Goal: Information Seeking & Learning: Understand process/instructions

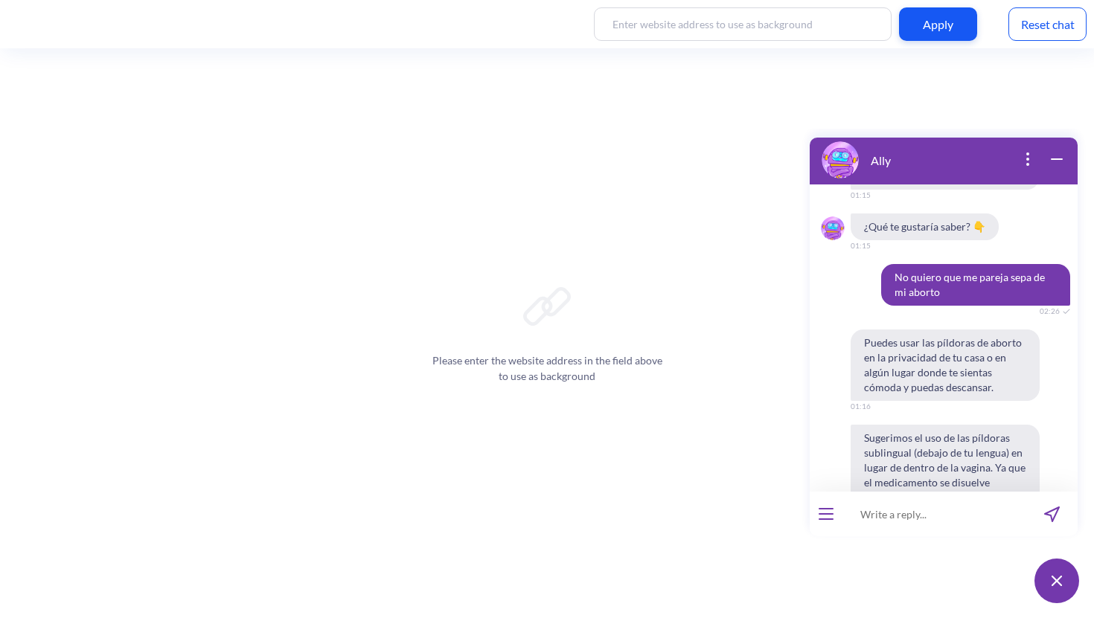
scroll to position [6962, 0]
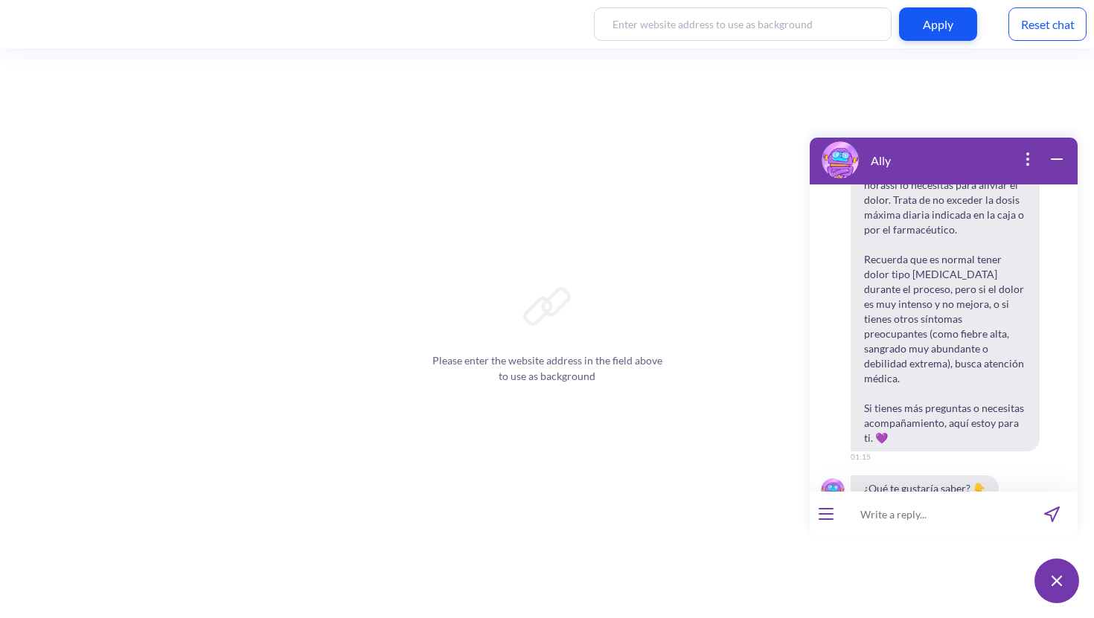
click at [1050, 157] on icon "wrap widget" at bounding box center [1056, 159] width 18 height 18
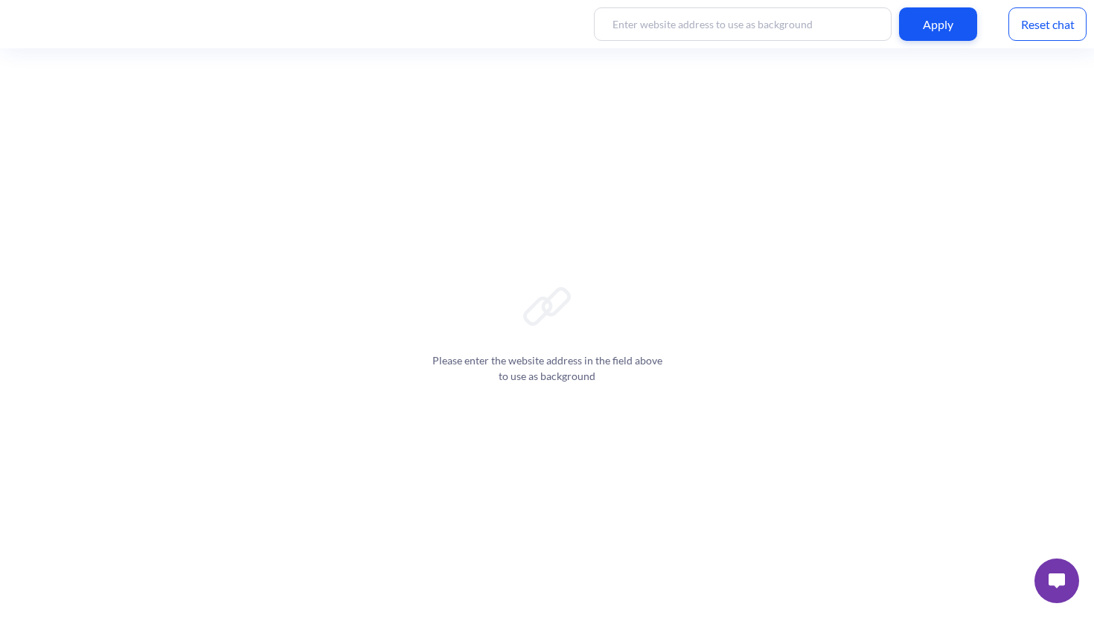
click at [1049, 585] on img at bounding box center [1056, 581] width 16 height 15
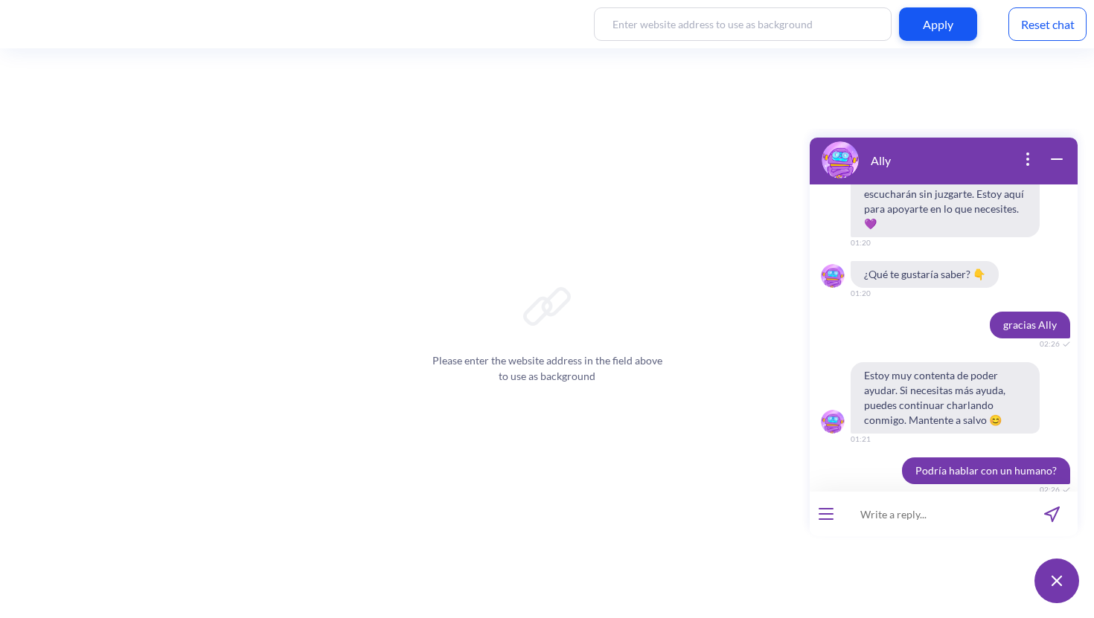
scroll to position [8883, 0]
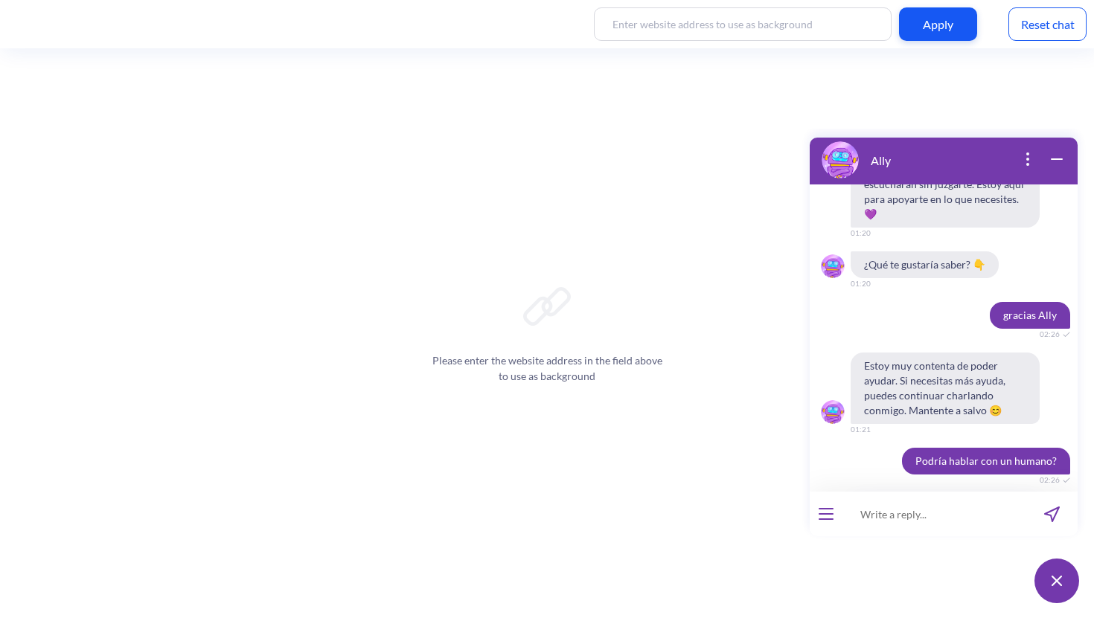
click at [1021, 161] on icon "open popup" at bounding box center [1027, 159] width 18 height 18
click at [975, 187] on button "Maximizar el widget" at bounding box center [970, 184] width 137 height 30
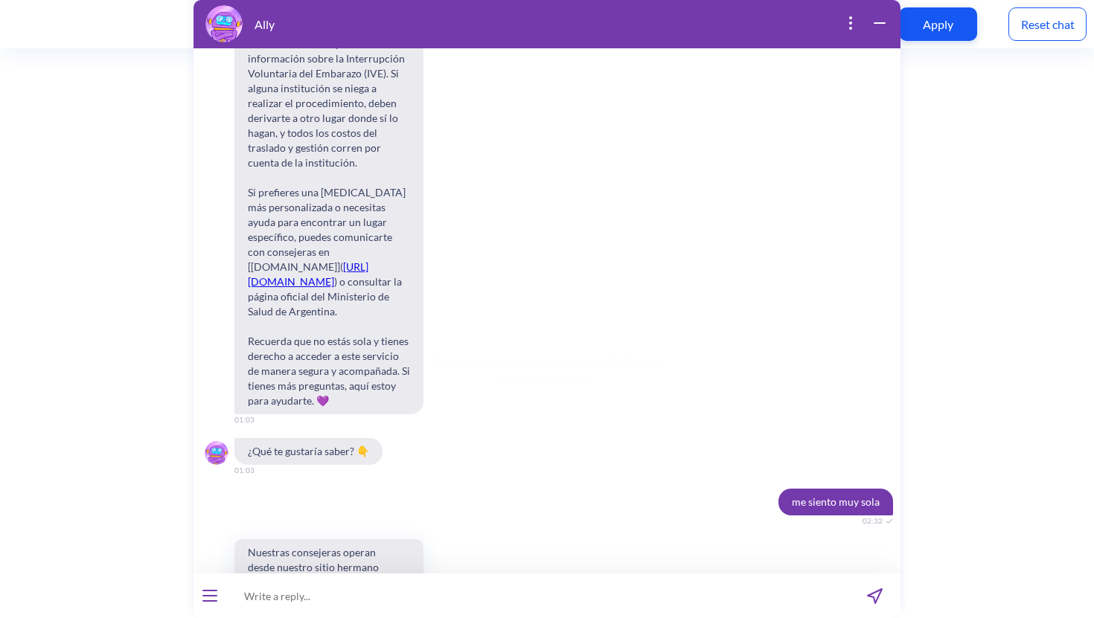
scroll to position [15324, 0]
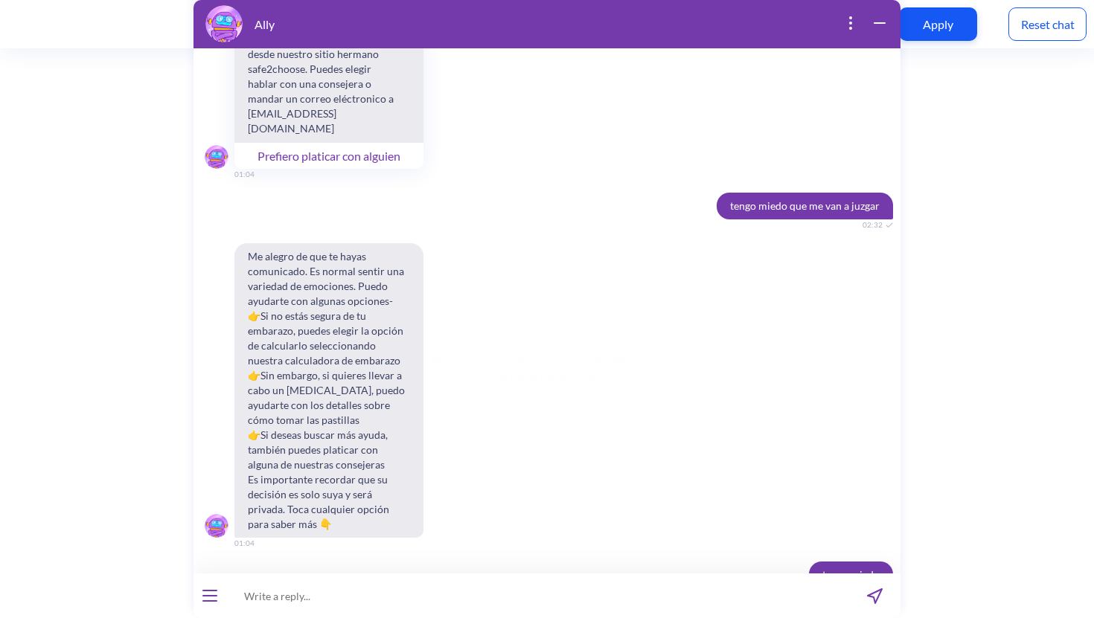
click at [211, 600] on button "open menu" at bounding box center [209, 596] width 15 height 12
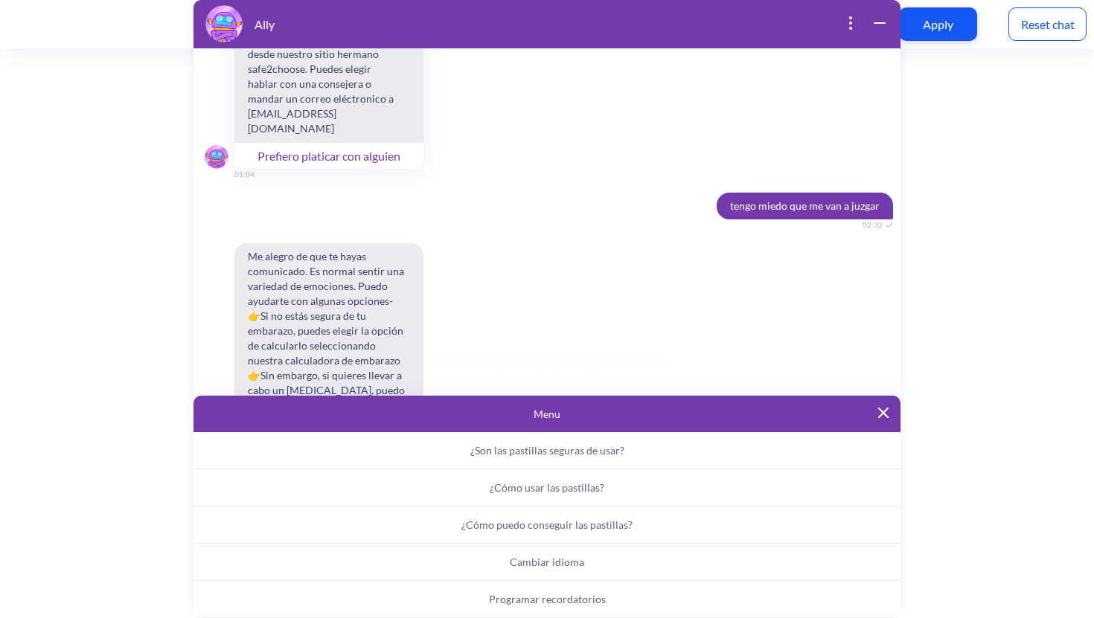
click at [521, 597] on span "Programar recordatorios" at bounding box center [547, 599] width 117 height 13
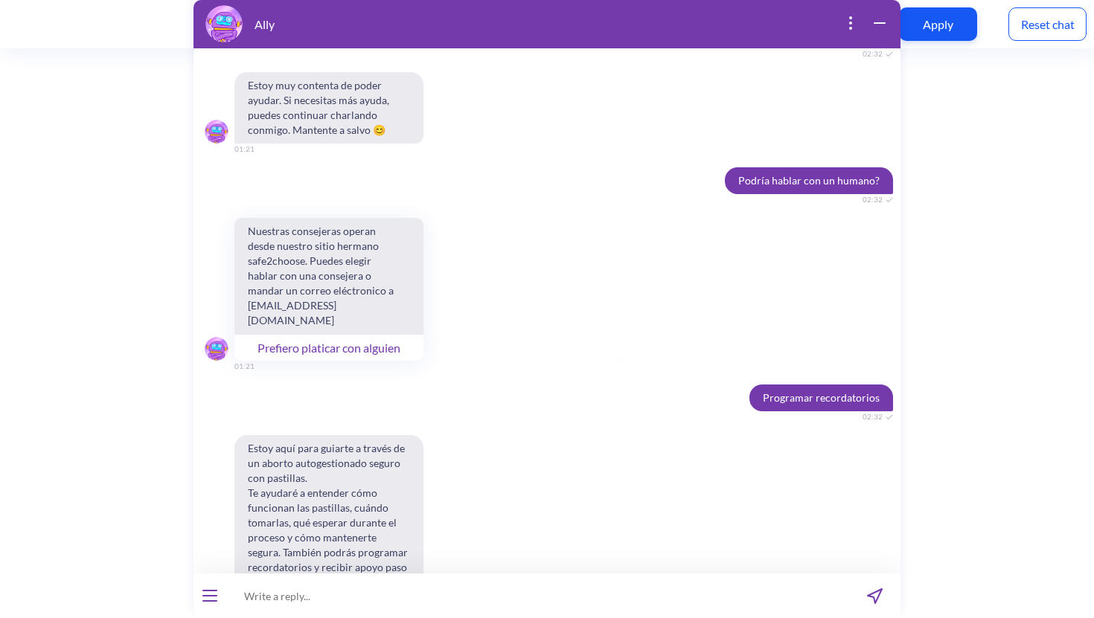
scroll to position [20382, 0]
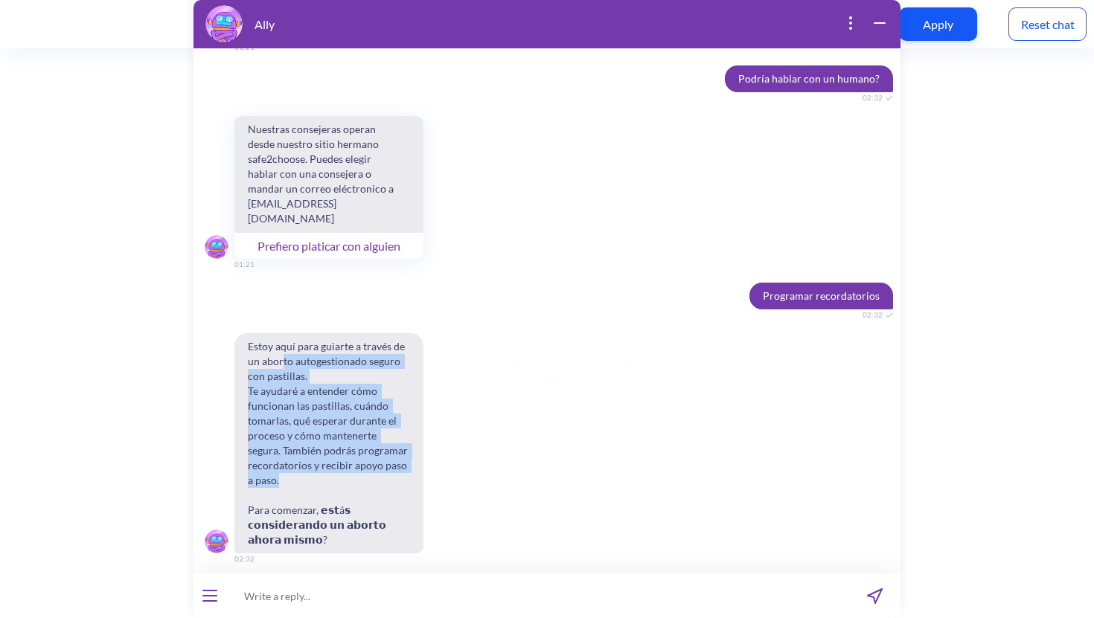
drag, startPoint x: 283, startPoint y: 343, endPoint x: 287, endPoint y: 458, distance: 115.4
click at [287, 458] on span "Estoy aquí para guiarte a través de un aborto autogestionado seguro con pastill…" at bounding box center [328, 443] width 189 height 220
click at [522, 579] on button "Sí" at bounding box center [528, 591] width 33 height 25
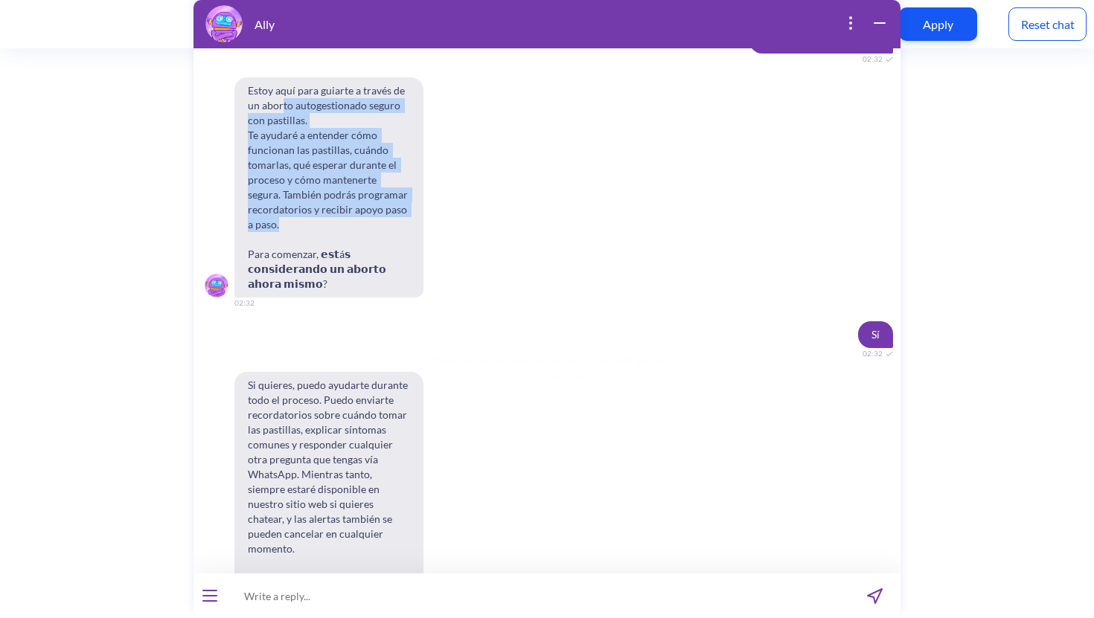
scroll to position [20677, 0]
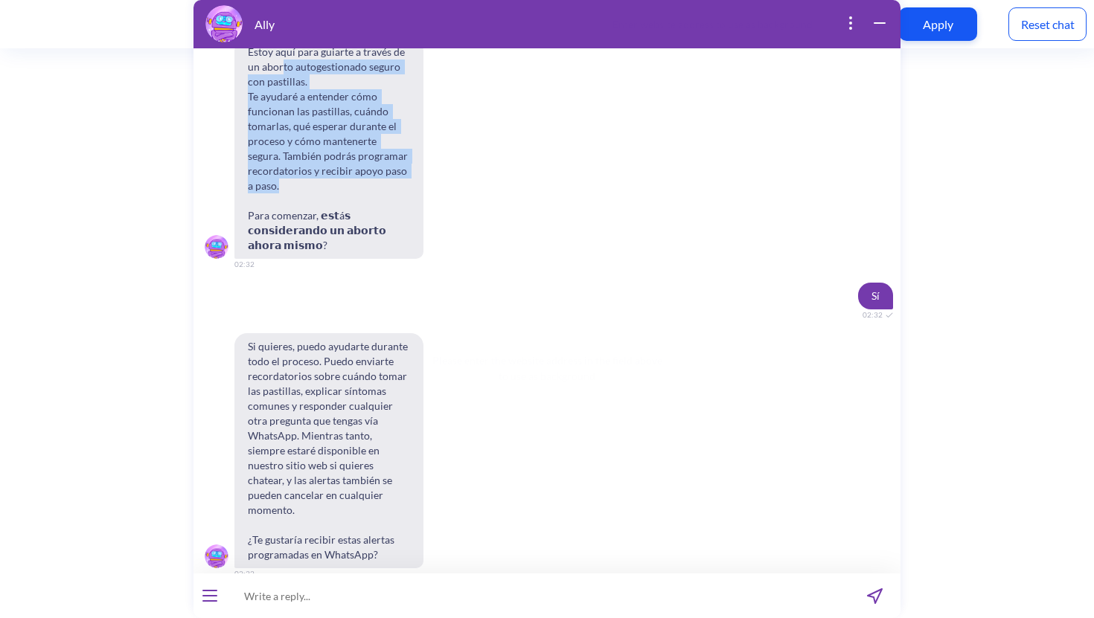
click at [527, 594] on button "Sí" at bounding box center [528, 606] width 33 height 25
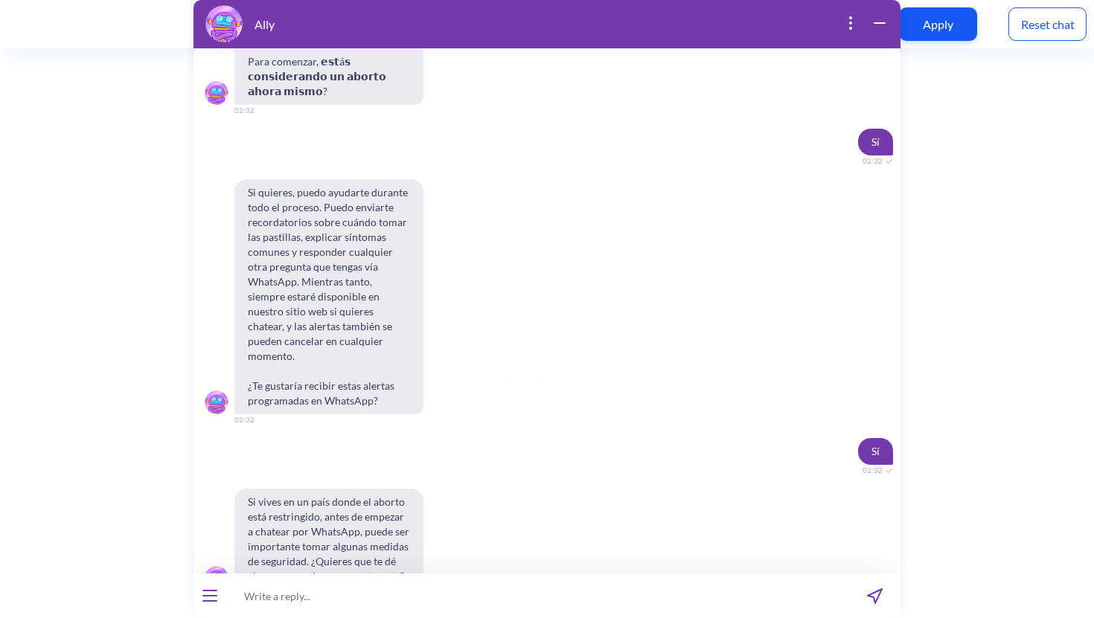
scroll to position [20852, 0]
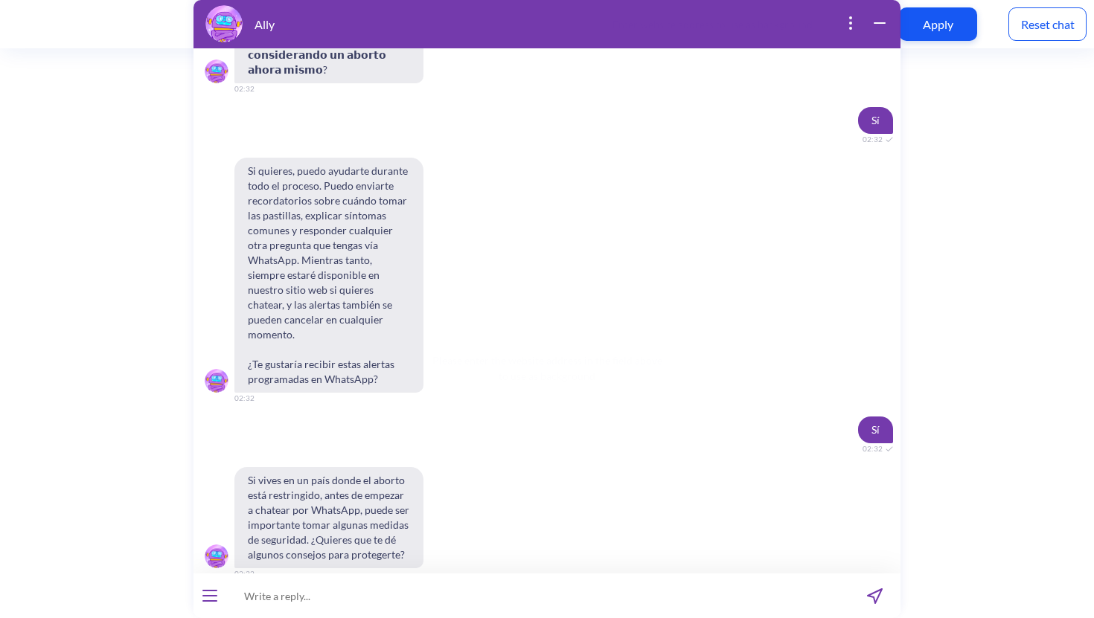
click at [530, 594] on button "Sí" at bounding box center [528, 606] width 33 height 25
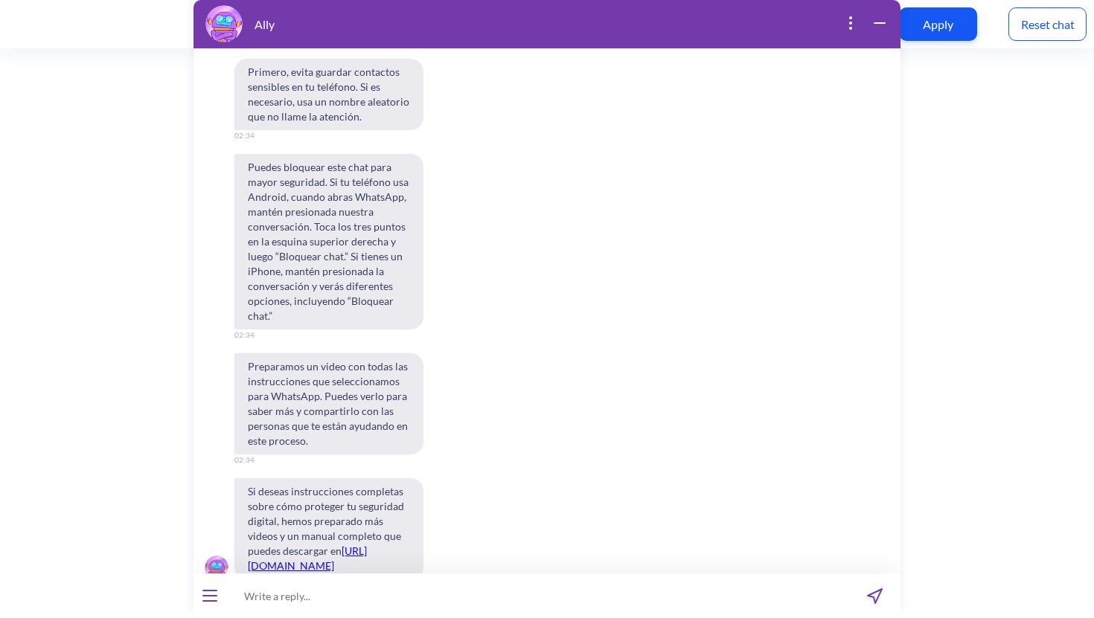
scroll to position [21477, 0]
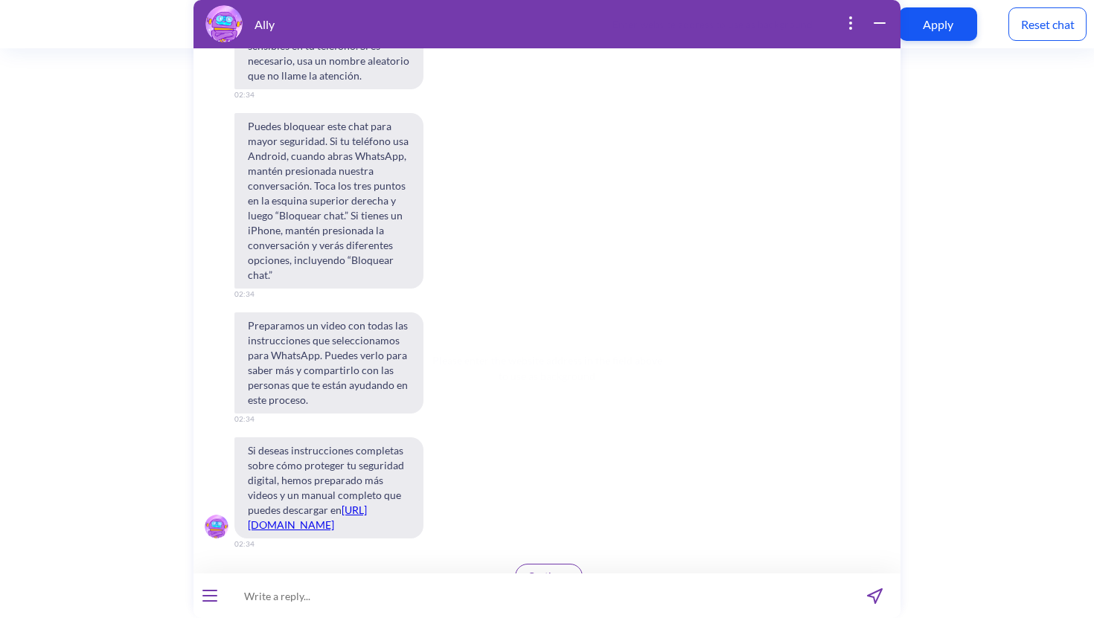
click at [548, 564] on button "Continuar" at bounding box center [549, 576] width 68 height 25
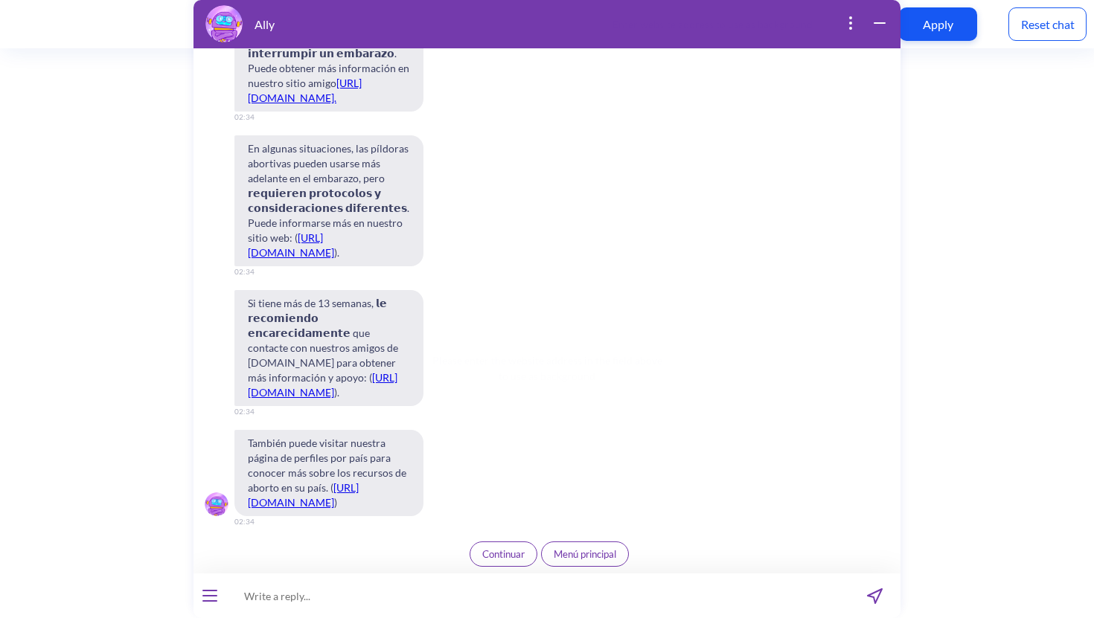
scroll to position [22656, 0]
click at [510, 558] on span "Continuar" at bounding box center [503, 554] width 42 height 12
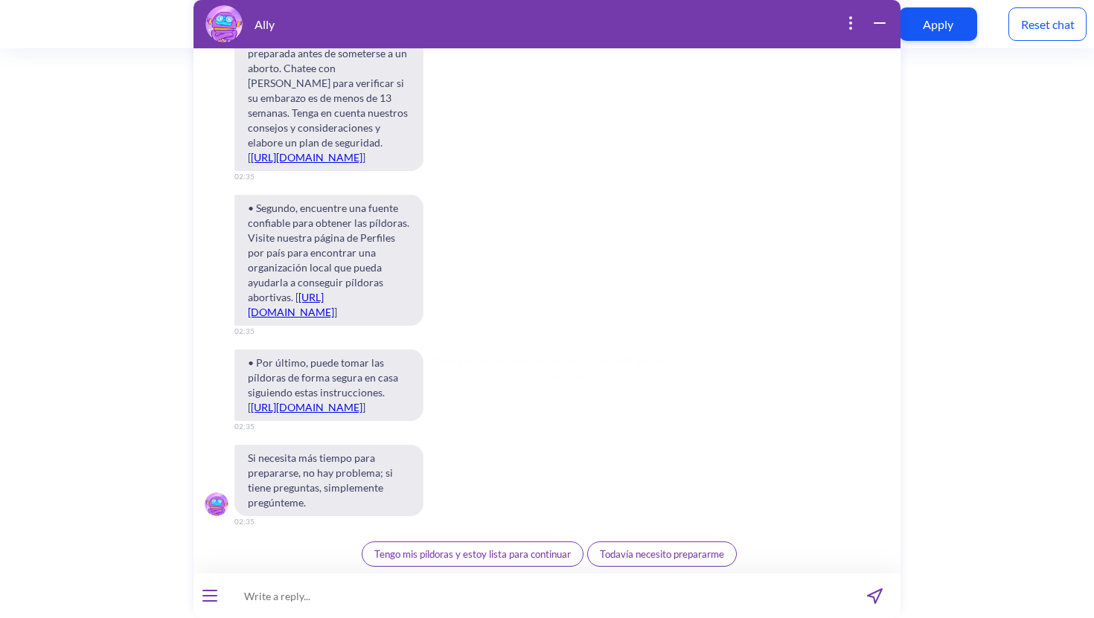
scroll to position [23347, 0]
click at [491, 560] on button "Tengo mis píldoras y estoy lista para continuar" at bounding box center [473, 554] width 222 height 25
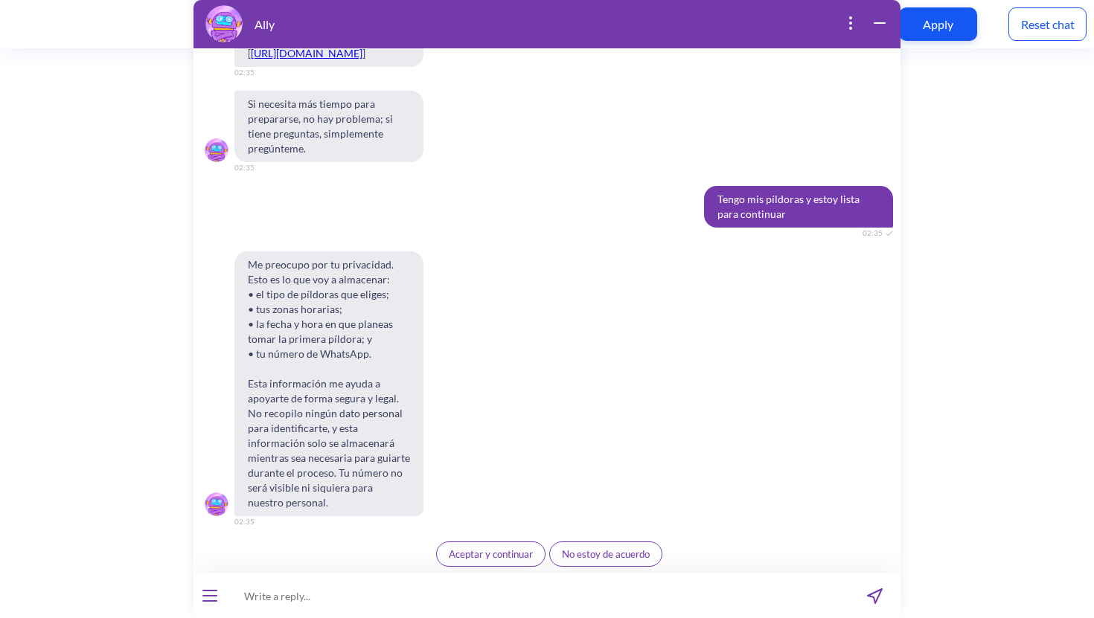
scroll to position [23701, 0]
click at [484, 559] on span "Aceptar y continuar" at bounding box center [491, 554] width 84 height 12
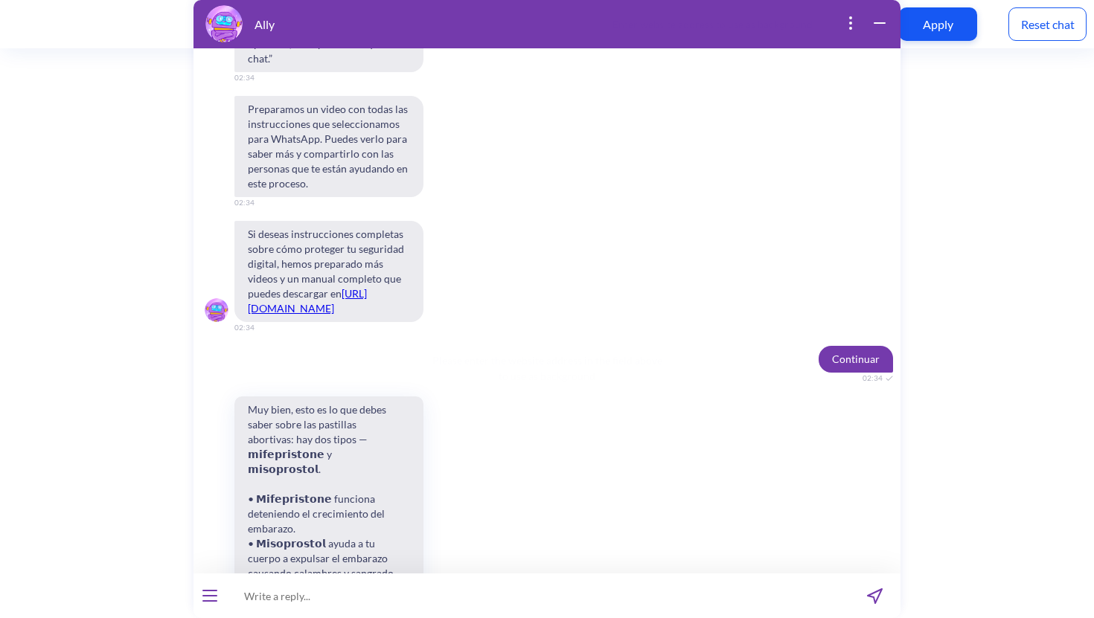
scroll to position [21924, 0]
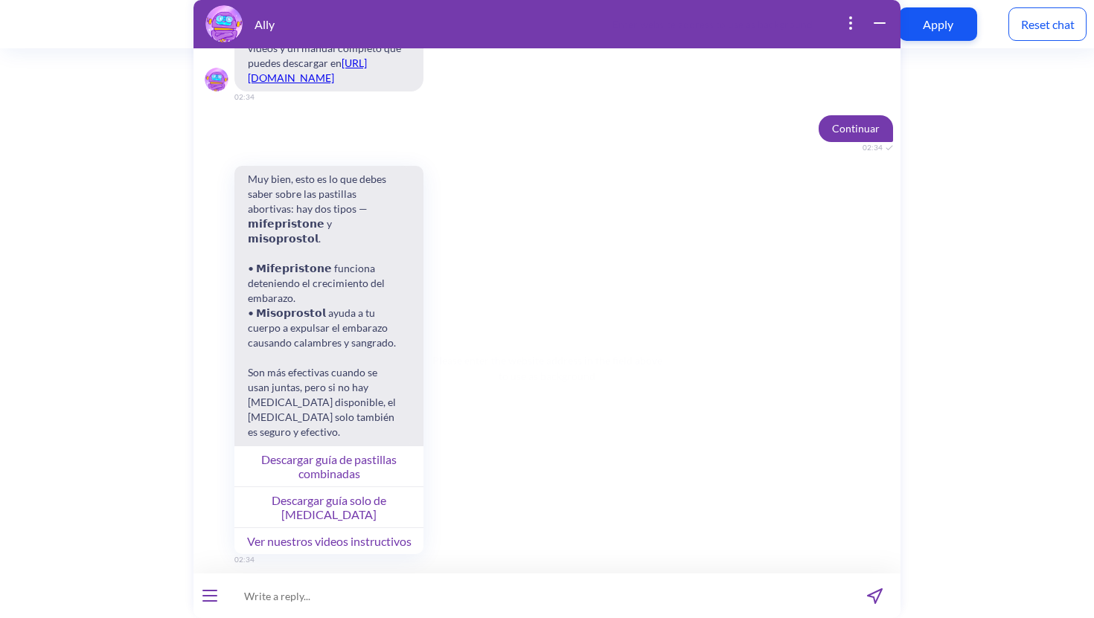
click at [362, 527] on button "Ver nuestros videos instructivos" at bounding box center [328, 540] width 189 height 27
